Goal: Task Accomplishment & Management: Complete application form

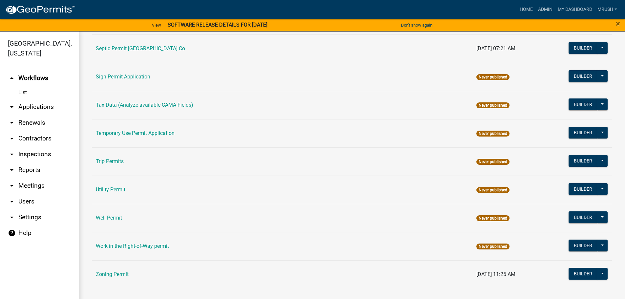
scroll to position [8, 0]
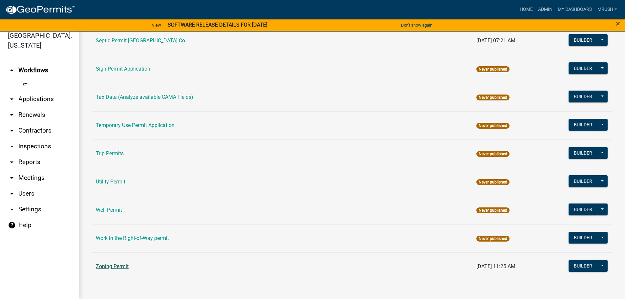
click at [106, 265] on link "Zoning Permit" at bounding box center [112, 266] width 33 height 6
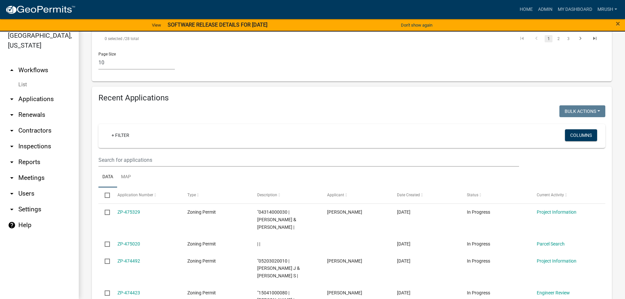
scroll to position [579, 0]
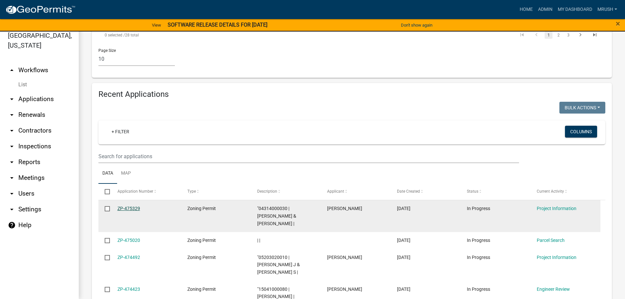
click at [130, 206] on link "ZP-475329" at bounding box center [129, 208] width 23 height 5
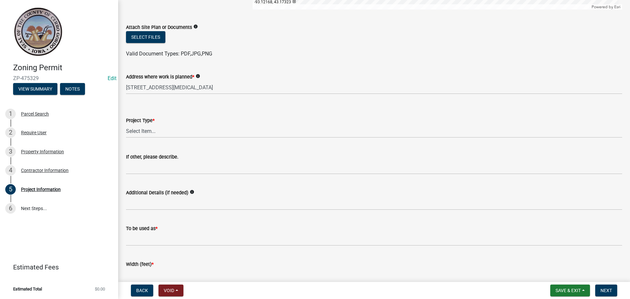
scroll to position [208, 0]
click at [150, 129] on select "Select Item... Dwelling Dwelling addition Accessory building Accessory building…" at bounding box center [374, 129] width 496 height 13
click at [126, 123] on select "Select Item... Dwelling Dwelling addition Accessory building Accessory building…" at bounding box center [374, 129] width 496 height 13
select select "2682cc93-ca72-4765-a4be-139389e0668b"
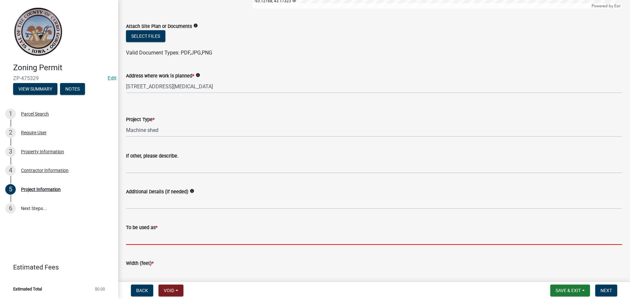
click at [137, 236] on input "To be used as *" at bounding box center [374, 237] width 496 height 13
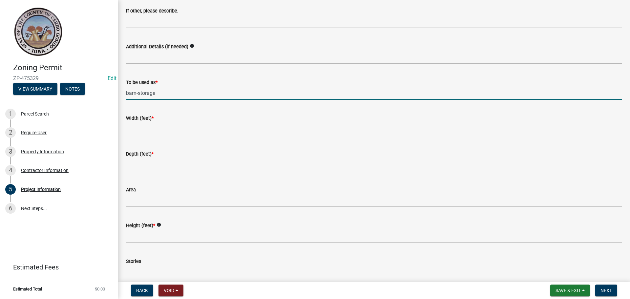
scroll to position [355, 0]
type input "barn-storage"
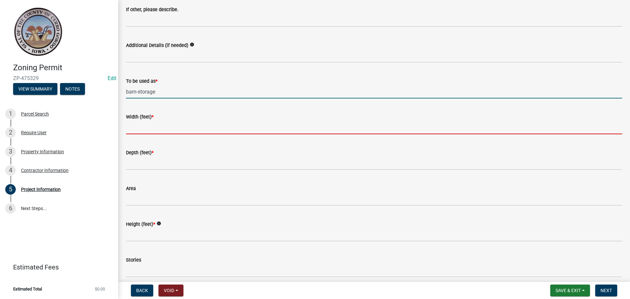
click at [138, 127] on input "Width (feet) *" at bounding box center [374, 127] width 496 height 13
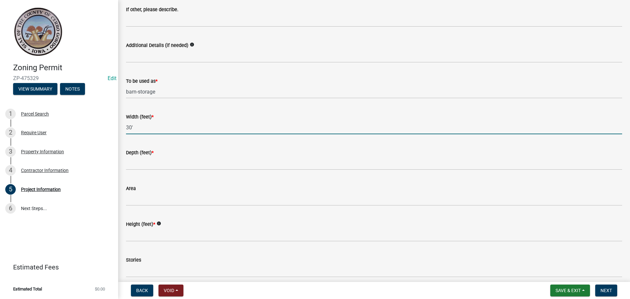
type input "30'"
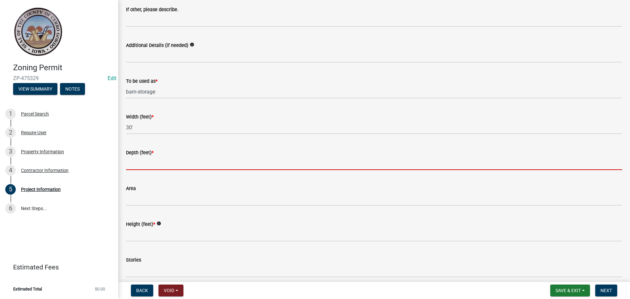
click at [131, 167] on input "Depth (feet) *" at bounding box center [374, 163] width 496 height 13
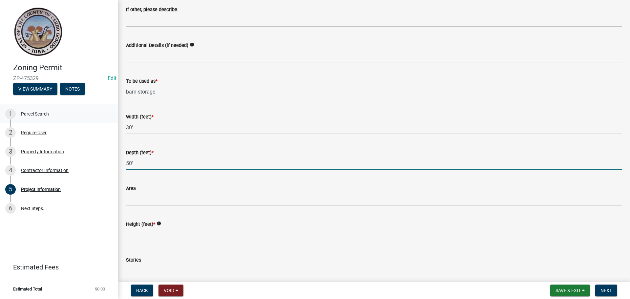
type input "50'"
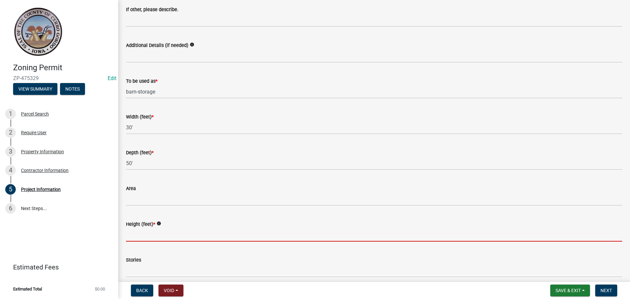
click at [139, 234] on input "Height (feet) *" at bounding box center [374, 234] width 496 height 13
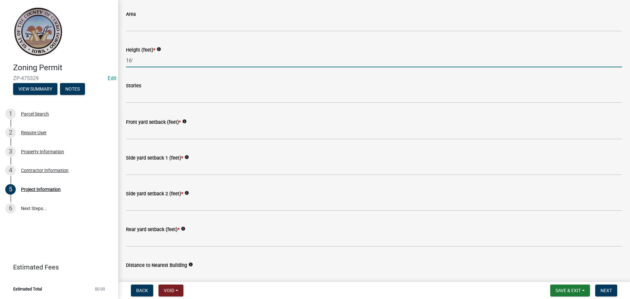
scroll to position [546, 0]
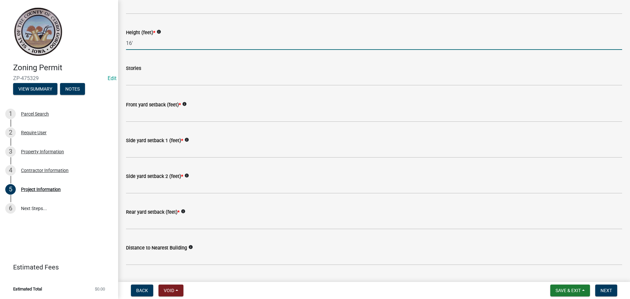
type input "16'"
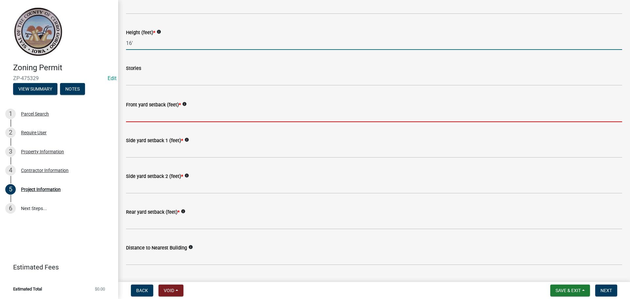
click at [133, 115] on input "Front yard setback (feet) *" at bounding box center [374, 115] width 496 height 13
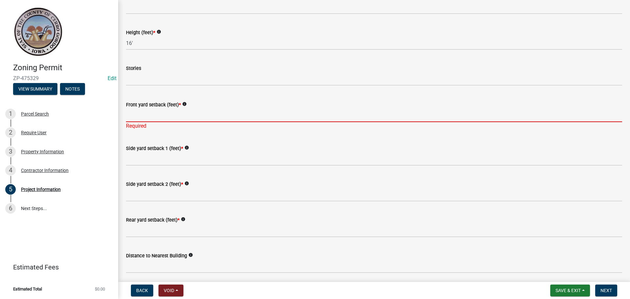
click at [150, 113] on input "Front yard setback (feet) *" at bounding box center [374, 115] width 496 height 13
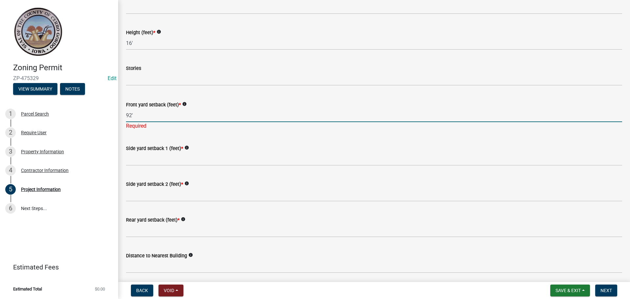
type input "92'"
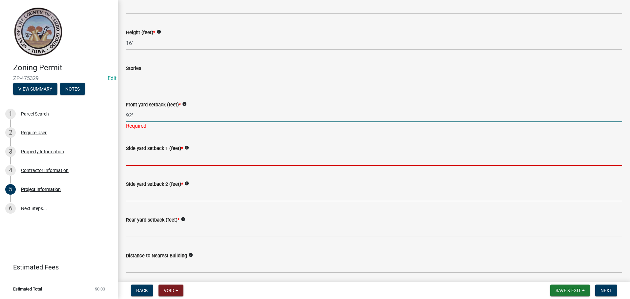
click at [145, 156] on input "Side yard setback 1 (feet) *" at bounding box center [374, 158] width 496 height 13
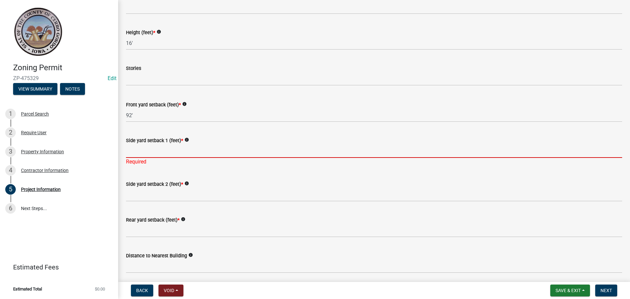
click at [128, 154] on input "Side yard setback 1 (feet) *" at bounding box center [374, 150] width 496 height 13
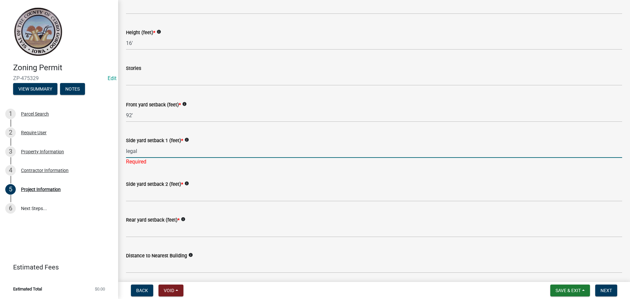
type input "legal"
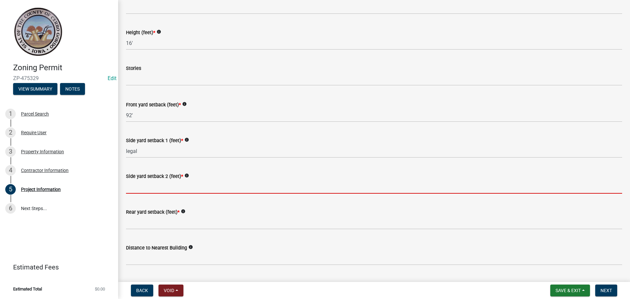
click at [126, 191] on input "Side yard setback 2 (feet) *" at bounding box center [374, 186] width 496 height 13
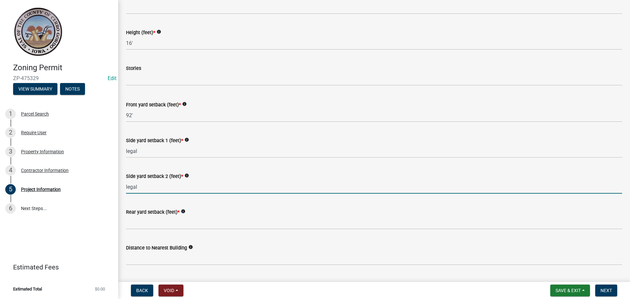
type input "legal"
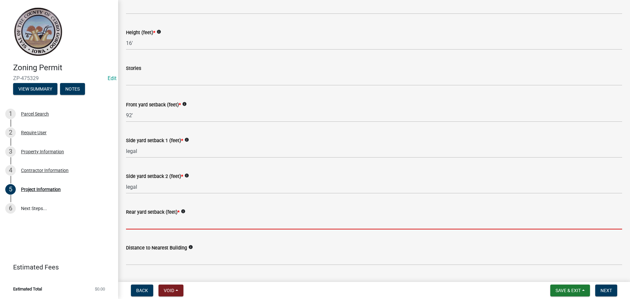
click at [133, 224] on input "Rear yard setback (feet) *" at bounding box center [374, 222] width 496 height 13
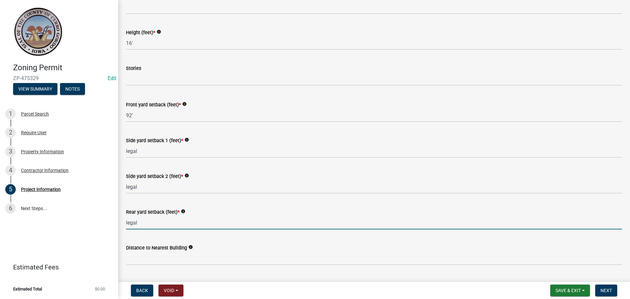
scroll to position [674, 0]
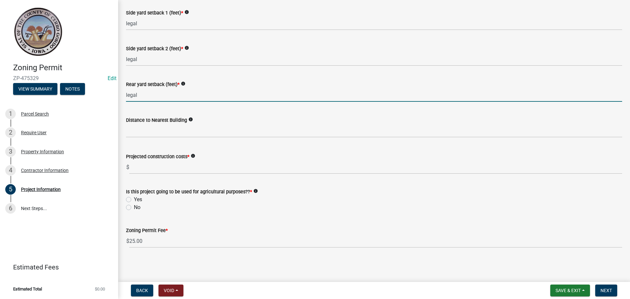
type input "legal"
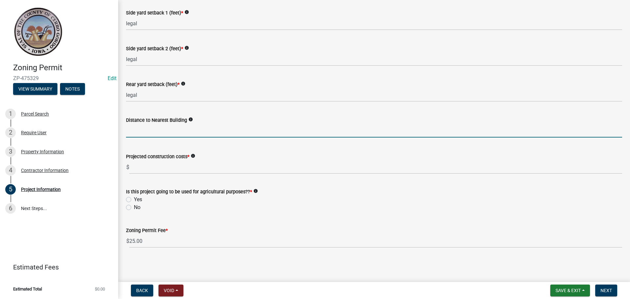
click at [164, 126] on input "text" at bounding box center [374, 130] width 496 height 13
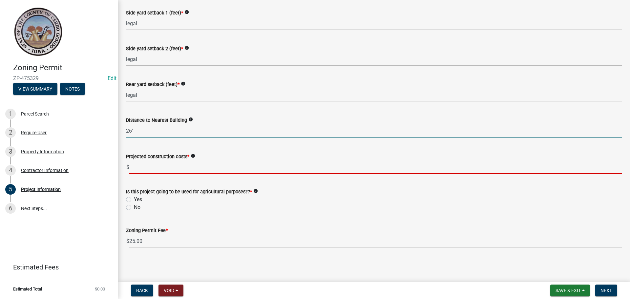
type input "26"
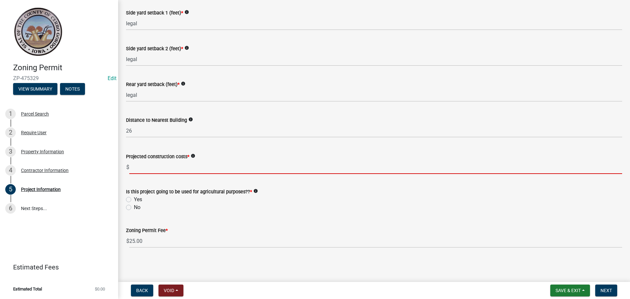
click at [149, 165] on input "text" at bounding box center [375, 167] width 493 height 13
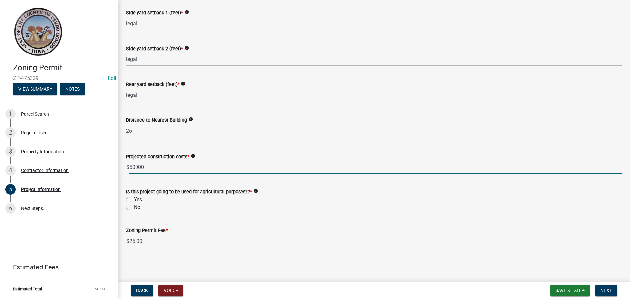
type input "50000"
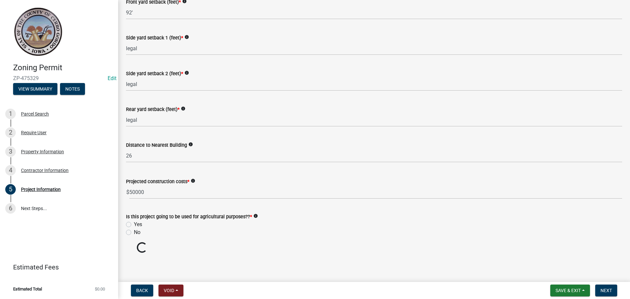
scroll to position [649, 0]
drag, startPoint x: 384, startPoint y: 214, endPoint x: 212, endPoint y: 197, distance: 172.5
click at [382, 214] on wm-data-entity-input "Is this project going to be used for agricultural purposes?? * info Yes No" at bounding box center [374, 223] width 496 height 37
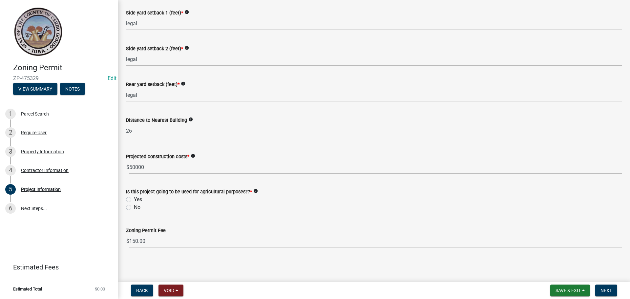
click at [134, 207] on label "No" at bounding box center [137, 208] width 7 height 8
click at [134, 207] on input "No" at bounding box center [136, 206] width 4 height 4
radio input "true"
click at [607, 291] on span "Next" at bounding box center [606, 290] width 11 height 5
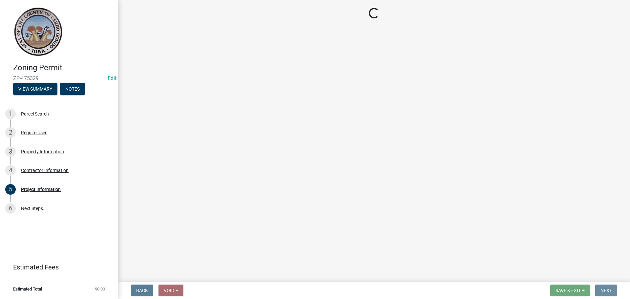
scroll to position [0, 0]
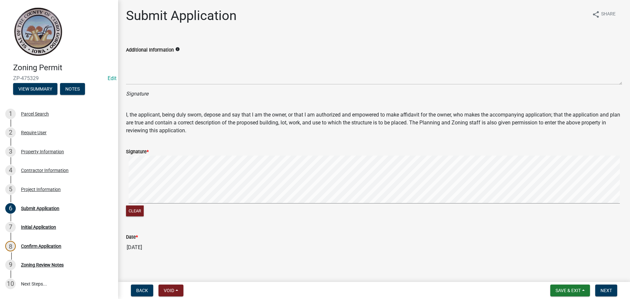
click at [230, 153] on div "Signature *" at bounding box center [374, 152] width 496 height 8
click at [240, 185] on form "Signature * Clear" at bounding box center [374, 179] width 496 height 78
click at [611, 290] on span "Next" at bounding box center [606, 290] width 11 height 5
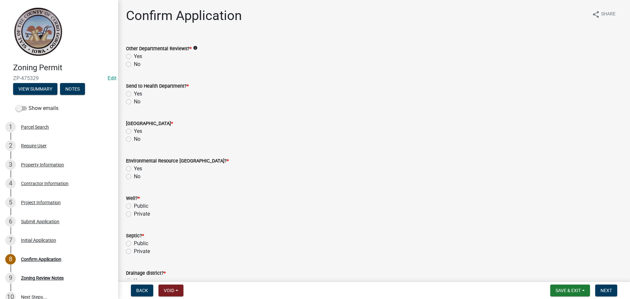
click at [134, 55] on label "Yes" at bounding box center [138, 57] width 8 height 8
click at [134, 55] on input "Yes" at bounding box center [136, 55] width 4 height 4
radio input "true"
click at [134, 93] on label "Yes" at bounding box center [138, 94] width 8 height 8
click at [134, 93] on input "Yes" at bounding box center [136, 92] width 4 height 4
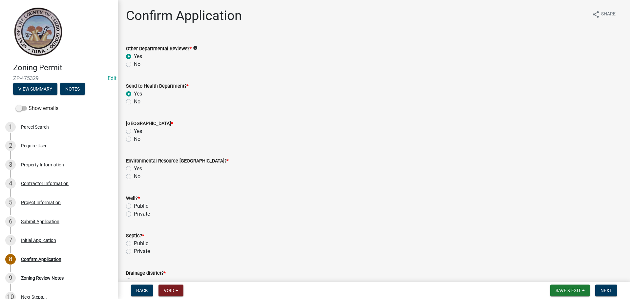
radio input "true"
click at [134, 140] on label "No" at bounding box center [137, 139] width 7 height 8
click at [134, 140] on input "No" at bounding box center [136, 137] width 4 height 4
radio input "true"
click at [134, 175] on label "No" at bounding box center [137, 177] width 7 height 8
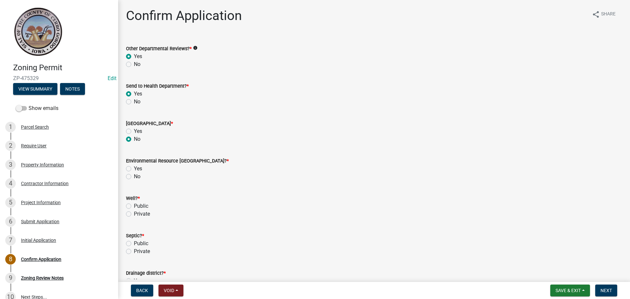
click at [134, 175] on input "No" at bounding box center [136, 175] width 4 height 4
radio input "true"
click at [134, 213] on label "Private" at bounding box center [142, 214] width 16 height 8
click at [134, 213] on input "Private" at bounding box center [136, 212] width 4 height 4
radio input "true"
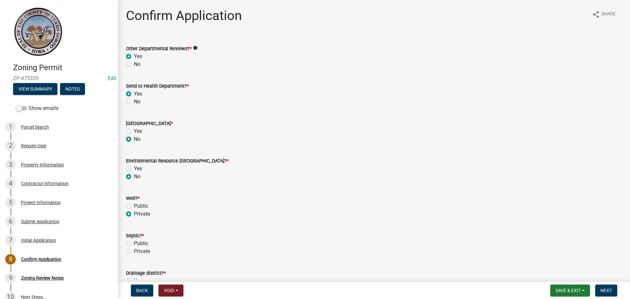
click at [134, 250] on label "Private" at bounding box center [142, 252] width 16 height 8
click at [134, 250] on input "Private" at bounding box center [136, 250] width 4 height 4
radio input "true"
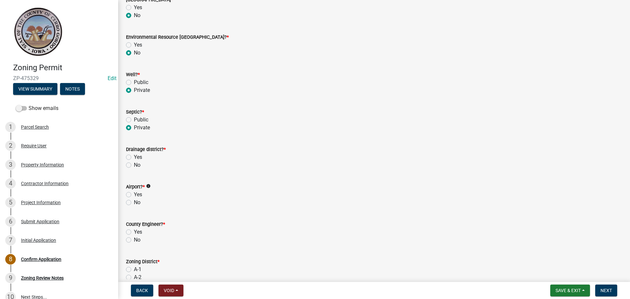
scroll to position [157, 0]
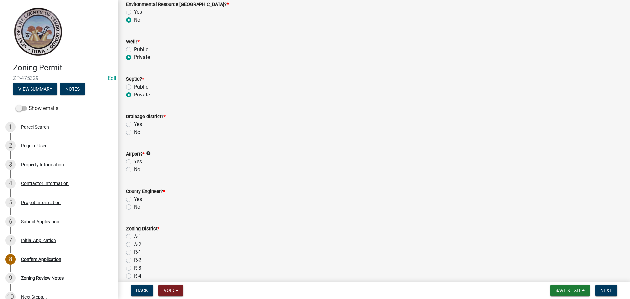
click at [134, 124] on label "Yes" at bounding box center [138, 124] width 8 height 8
click at [134, 124] on input "Yes" at bounding box center [136, 122] width 4 height 4
radio input "true"
click at [134, 171] on label "No" at bounding box center [137, 170] width 7 height 8
click at [134, 170] on input "No" at bounding box center [136, 168] width 4 height 4
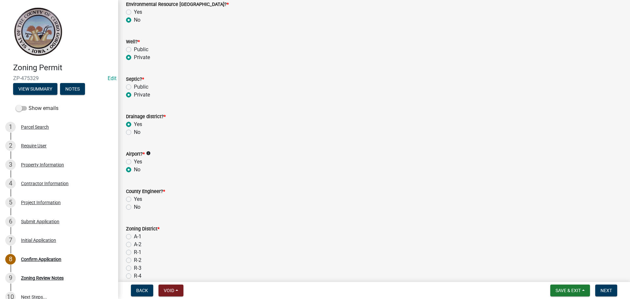
radio input "true"
click at [134, 198] on label "Yes" at bounding box center [138, 199] width 8 height 8
click at [134, 198] on input "Yes" at bounding box center [136, 197] width 4 height 4
radio input "true"
click at [134, 236] on label "A-1" at bounding box center [138, 237] width 8 height 8
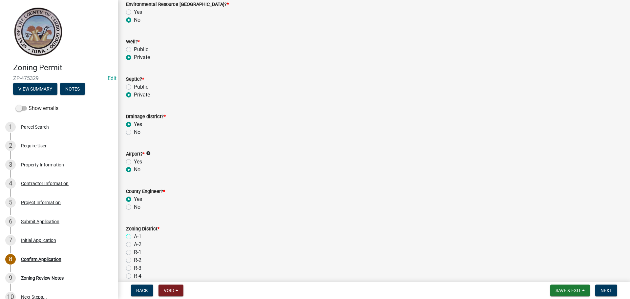
click at [134, 236] on input "A-1" at bounding box center [136, 235] width 4 height 4
radio input "true"
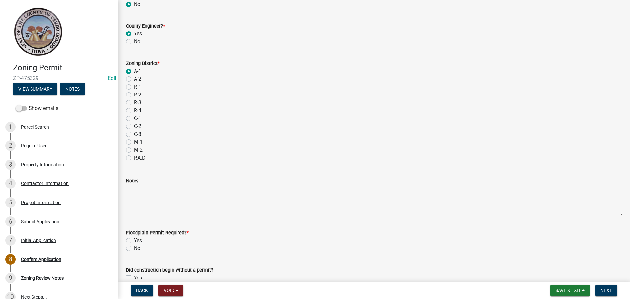
scroll to position [356, 0]
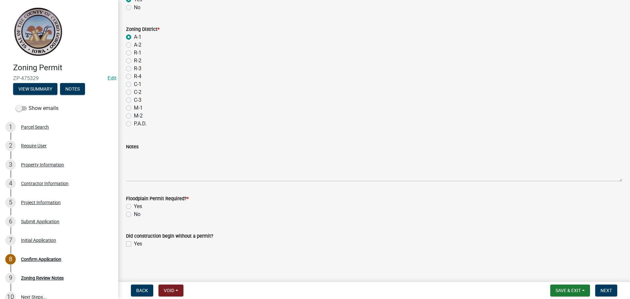
click at [134, 214] on label "No" at bounding box center [137, 214] width 7 height 8
click at [134, 214] on input "No" at bounding box center [136, 212] width 4 height 4
radio input "true"
click at [607, 289] on span "Next" at bounding box center [606, 290] width 11 height 5
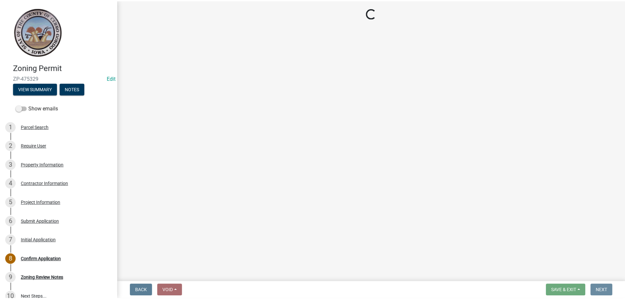
scroll to position [0, 0]
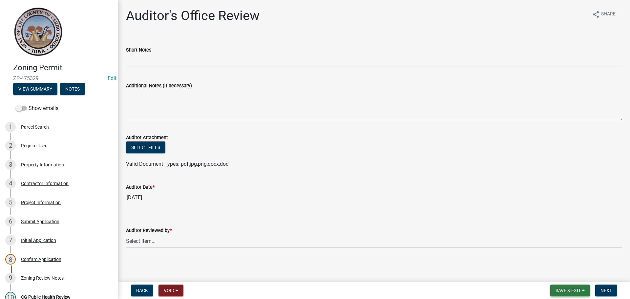
click at [570, 291] on span "Save & Exit" at bounding box center [568, 290] width 25 height 5
click at [561, 272] on button "Save & Exit" at bounding box center [564, 274] width 53 height 16
